Goal: Task Accomplishment & Management: Manage account settings

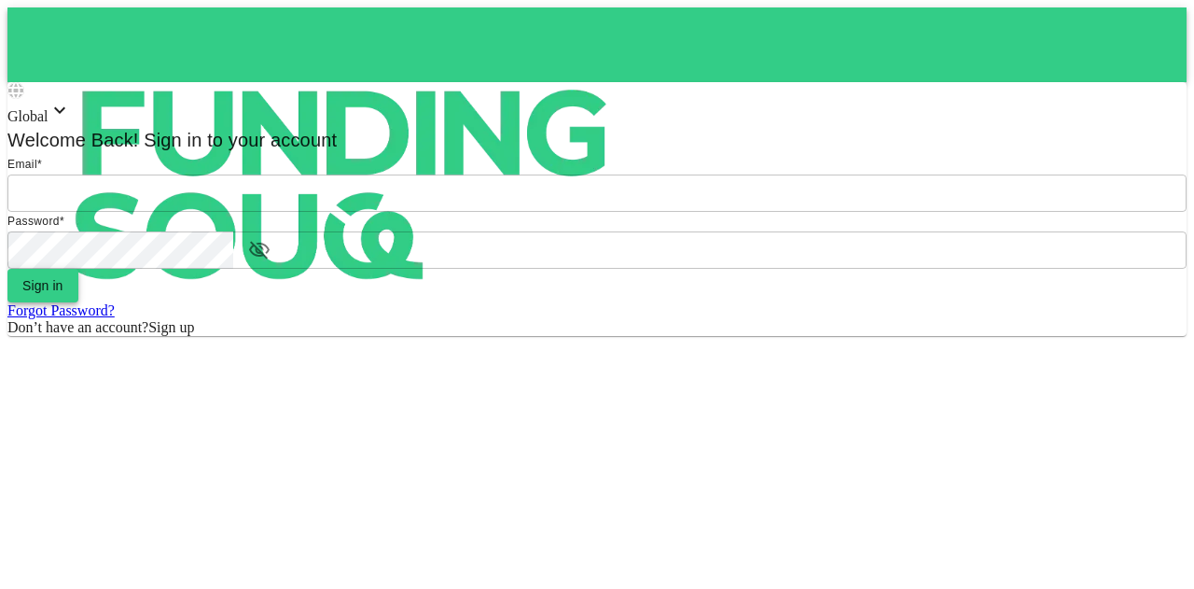
type input "[EMAIL_ADDRESS][PERSON_NAME][DOMAIN_NAME]"
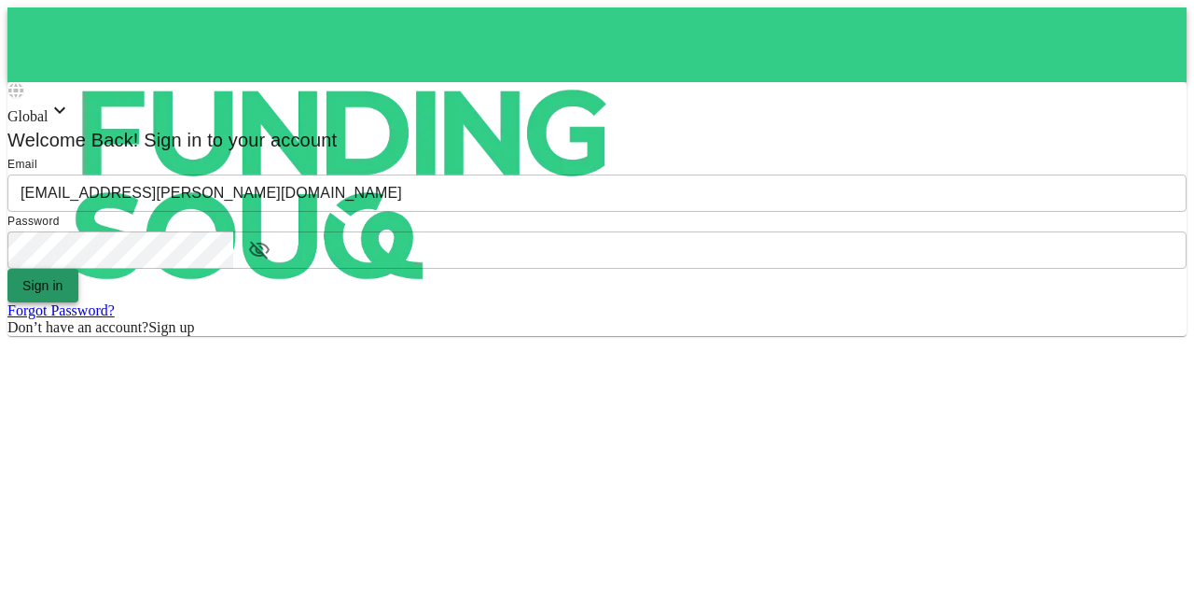
click at [78, 302] on button "Sign in" at bounding box center [42, 286] width 71 height 34
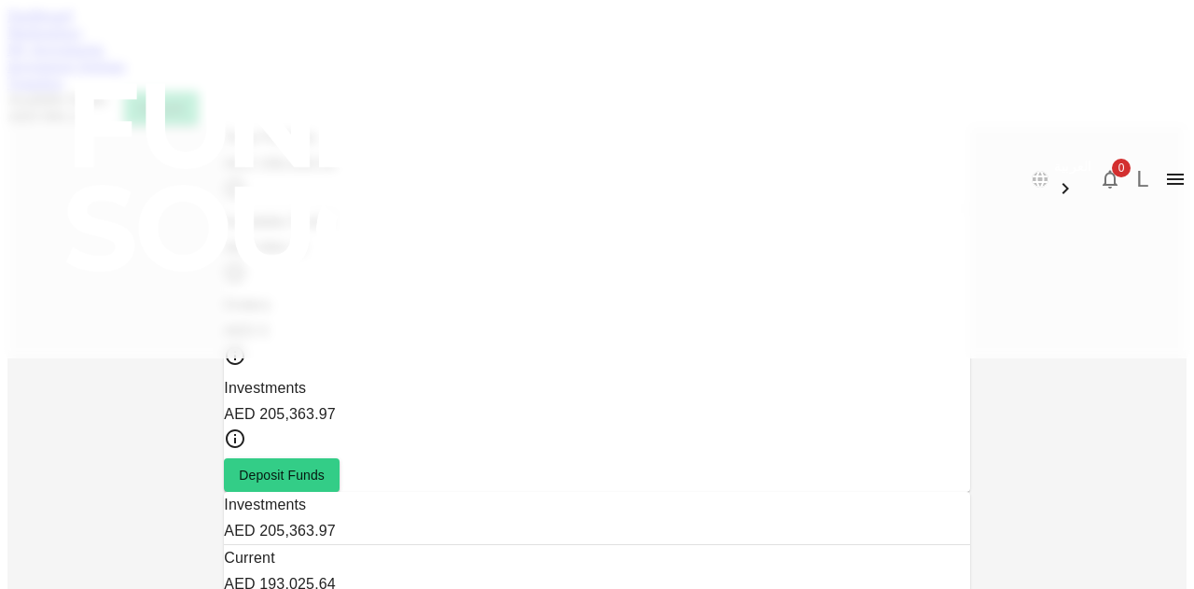
click at [82, 40] on link "Marketplace" at bounding box center [44, 32] width 75 height 16
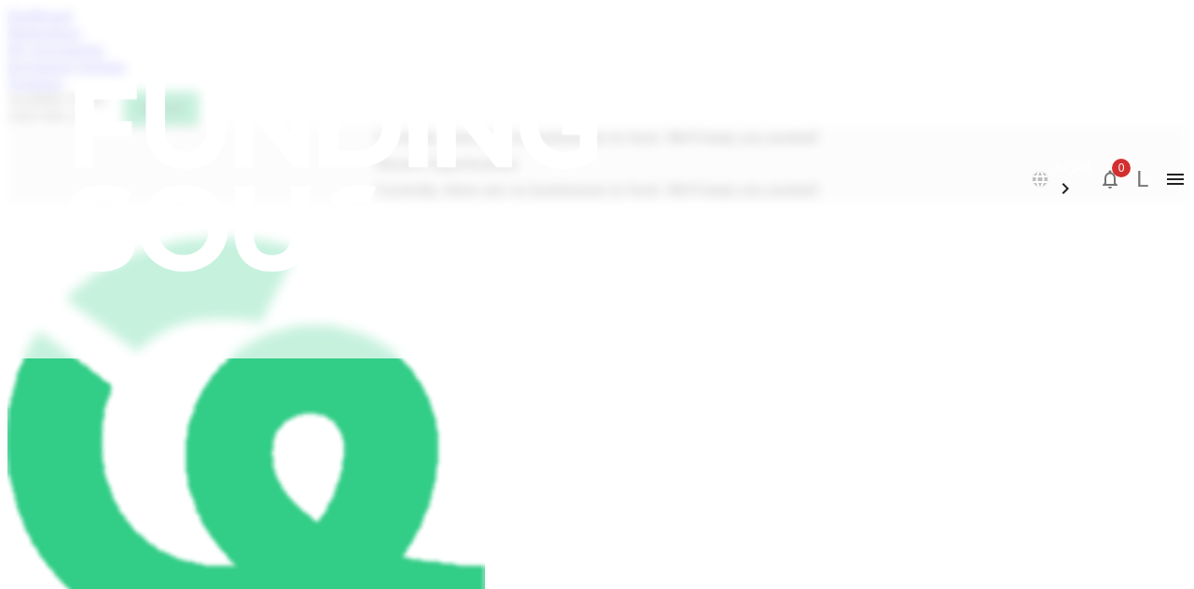
click at [104, 57] on link "My Investments" at bounding box center [55, 49] width 97 height 16
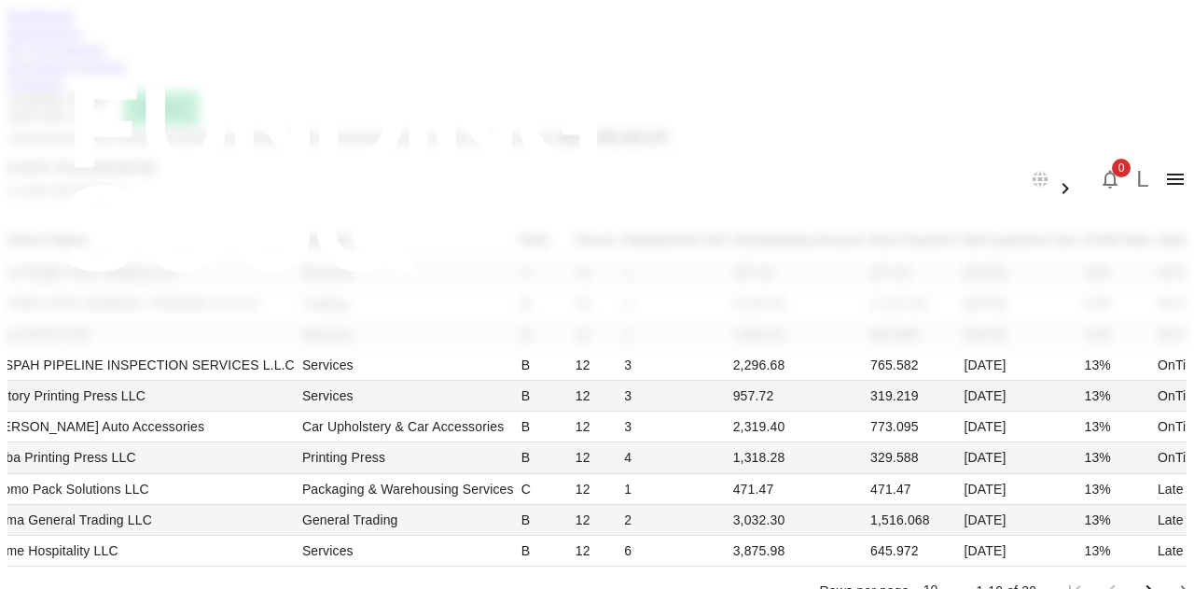
click at [480, 86] on div "Dashboard Marketplace My Investments Investment Settings Transfers Available Fu…" at bounding box center [596, 66] width 1179 height 118
click at [126, 74] on link "Investment Settings" at bounding box center [66, 66] width 118 height 16
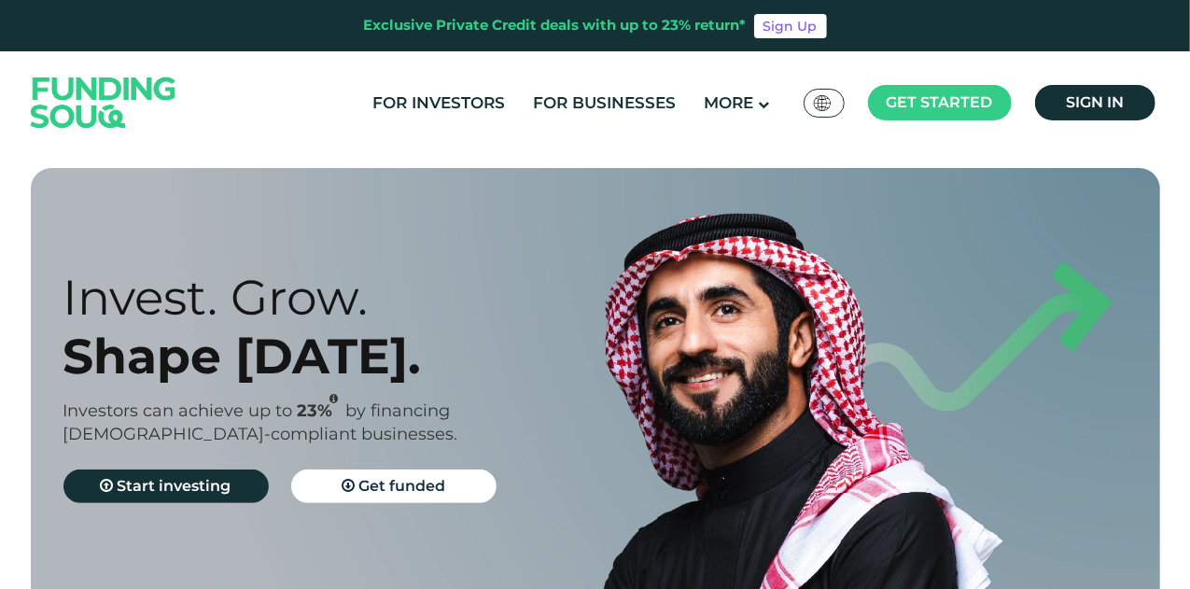
click at [1083, 126] on div "For Investors For Businesses More About Us Global عربي" at bounding box center [595, 102] width 1138 height 103
click at [1093, 112] on link "Sign in" at bounding box center [1095, 102] width 120 height 35
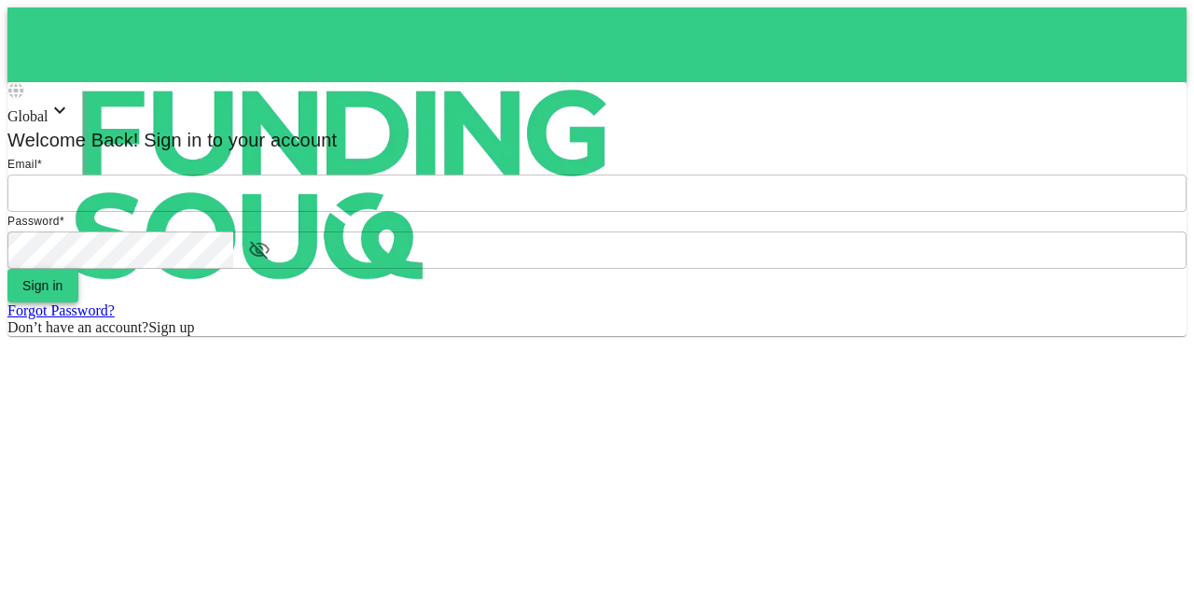
type input "[EMAIL_ADDRESS][PERSON_NAME][DOMAIN_NAME]"
click at [78, 302] on button "Sign in" at bounding box center [42, 286] width 71 height 34
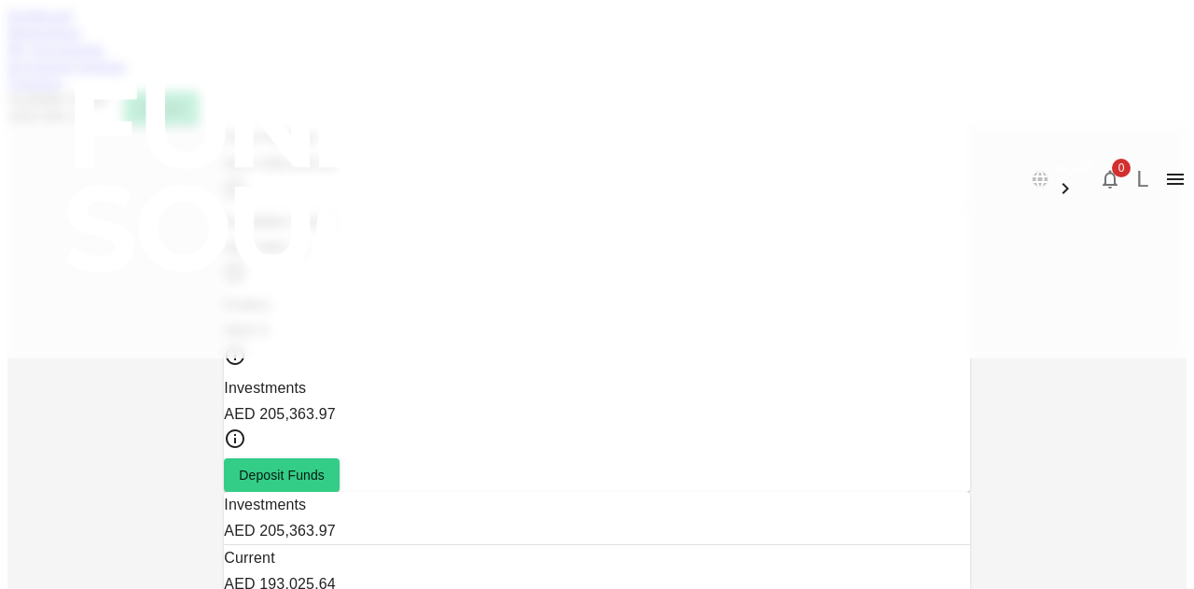
click at [250, 41] on div "Marketplace" at bounding box center [596, 32] width 1179 height 17
click at [82, 40] on link "Marketplace" at bounding box center [44, 32] width 75 height 16
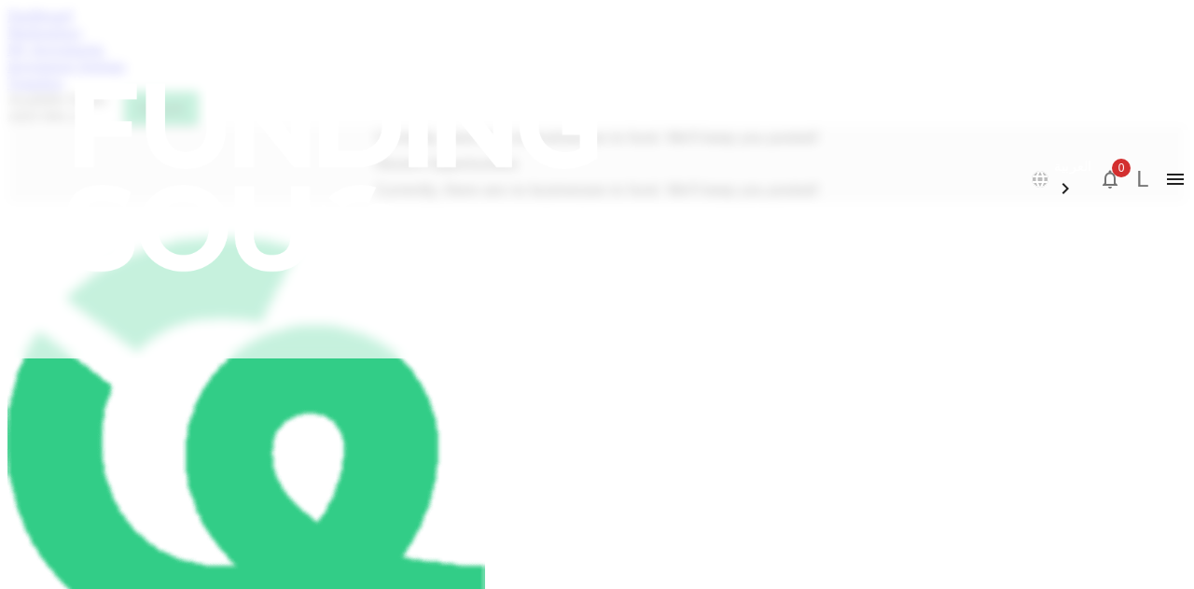
click at [104, 57] on link "My Investments" at bounding box center [55, 49] width 97 height 16
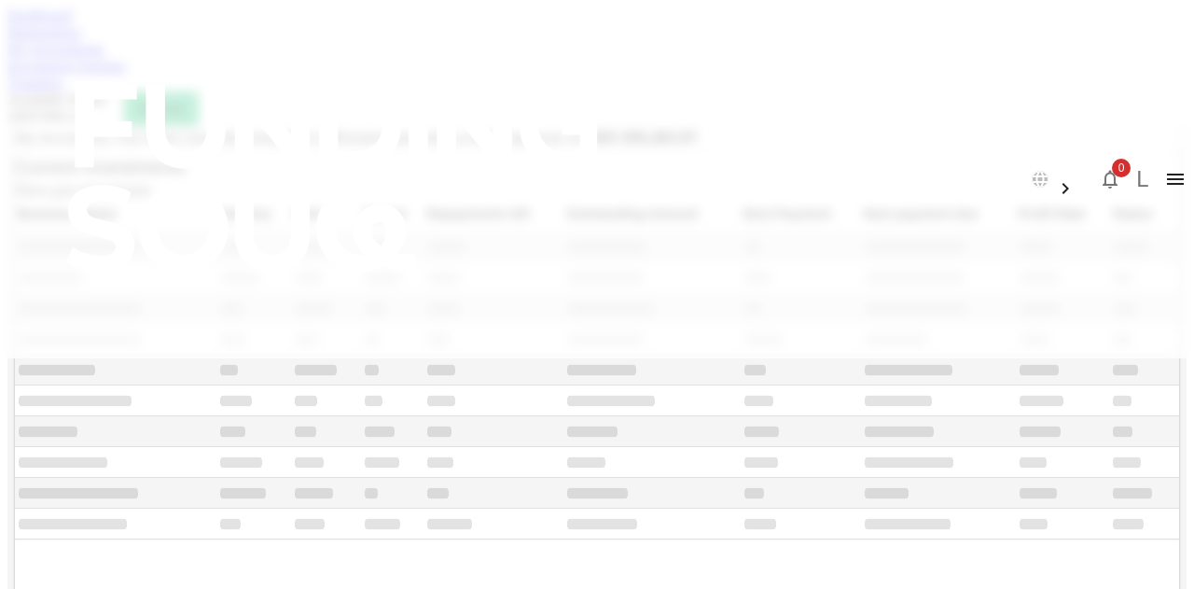
click at [126, 74] on link "Investment Settings" at bounding box center [66, 66] width 118 height 16
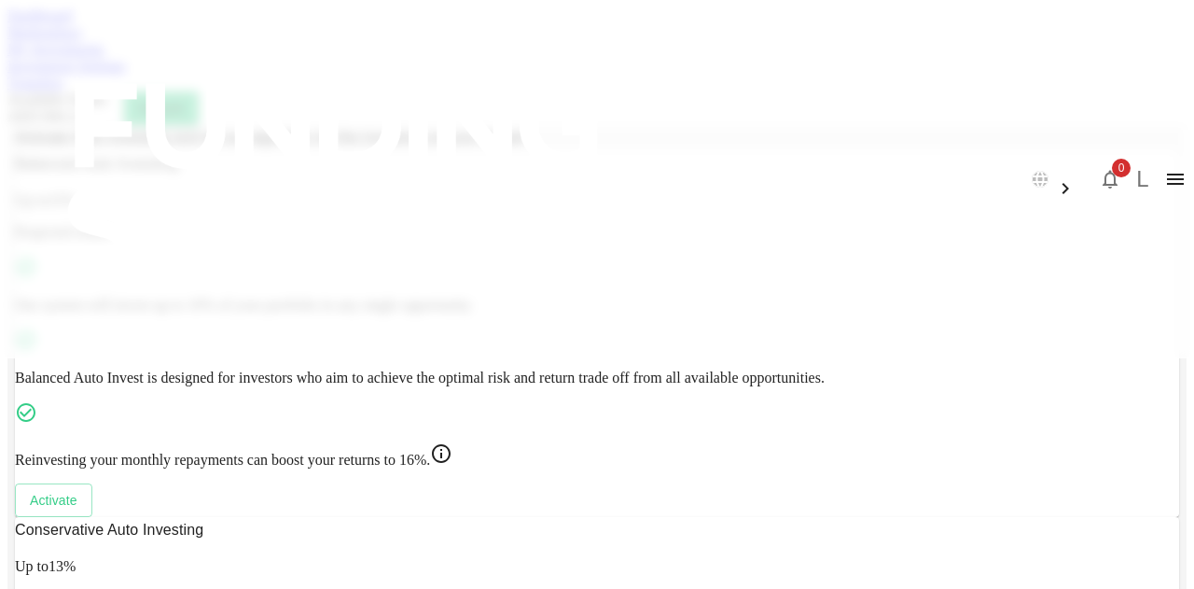
click at [63, 91] on link "Transfers" at bounding box center [35, 83] width 56 height 16
